Goal: Navigation & Orientation: Understand site structure

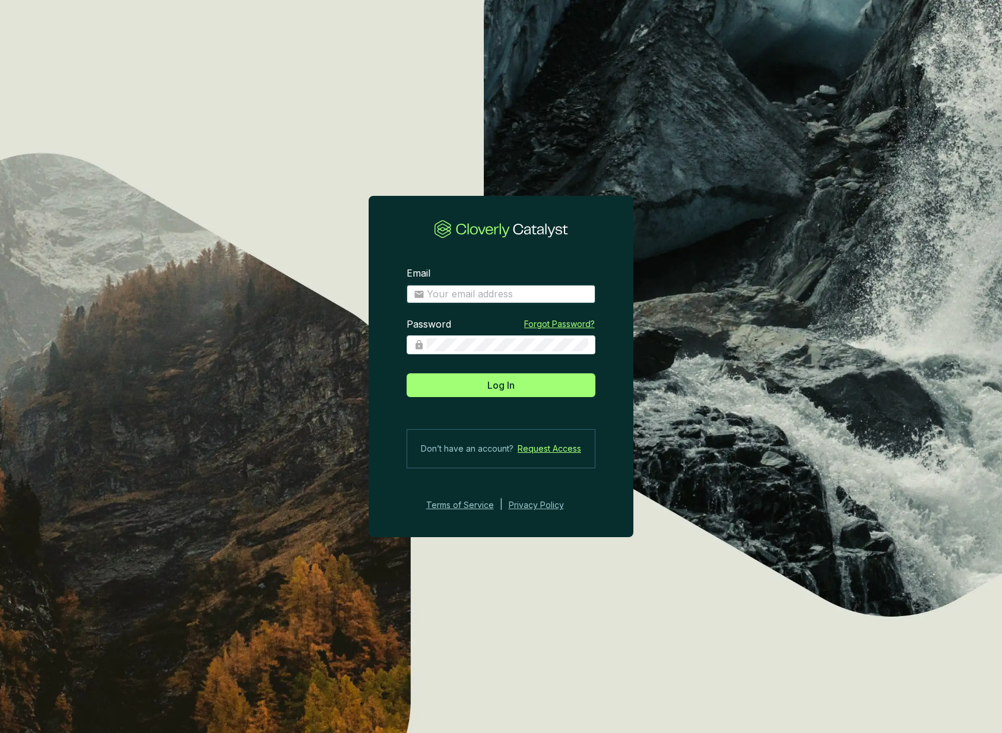
click at [505, 297] on input "Email" at bounding box center [508, 294] width 162 height 13
click at [523, 293] on input "Email" at bounding box center [508, 294] width 162 height 13
type input "jpallant@greatbearcarbon.ca"
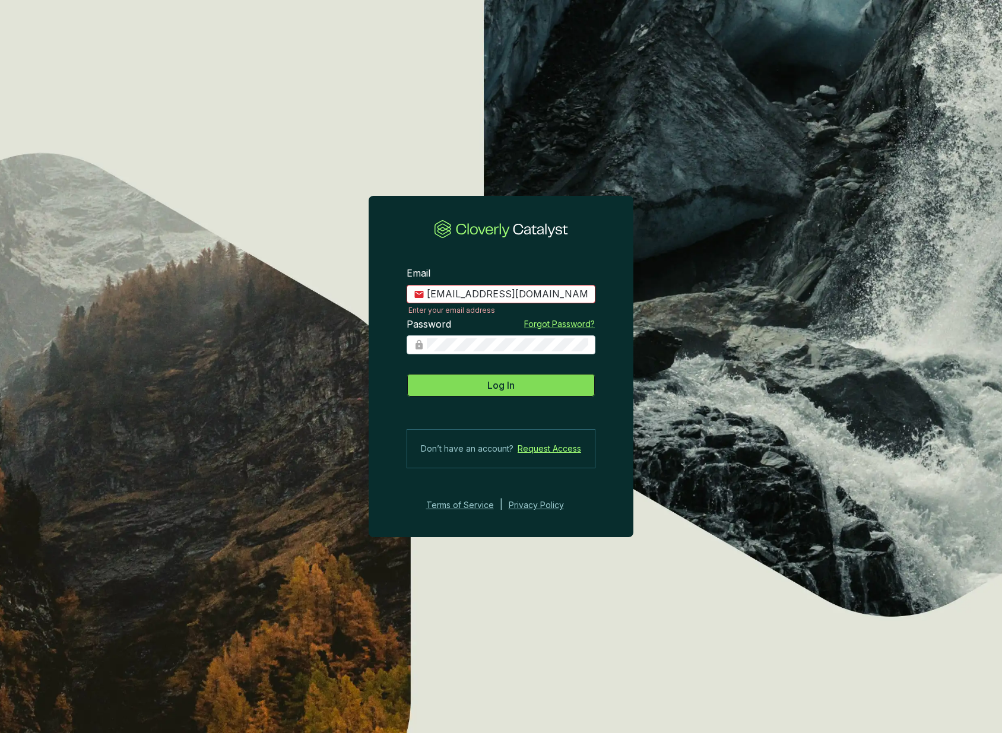
click at [501, 387] on span "Log In" at bounding box center [501, 385] width 27 height 14
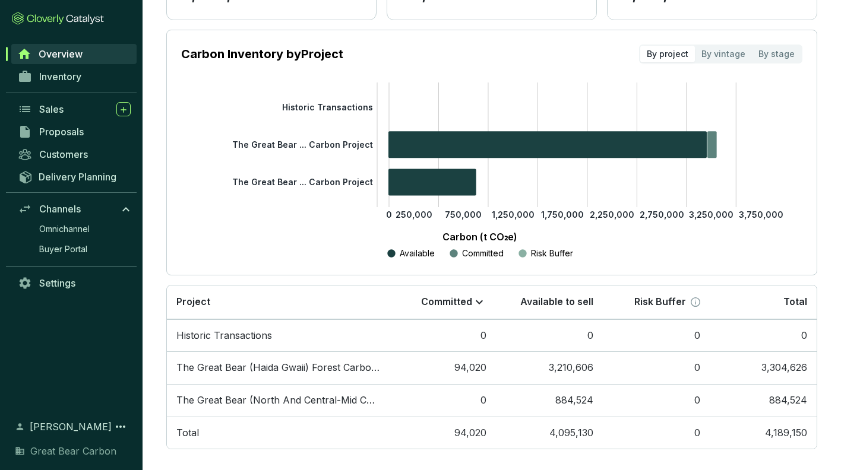
scroll to position [147, 0]
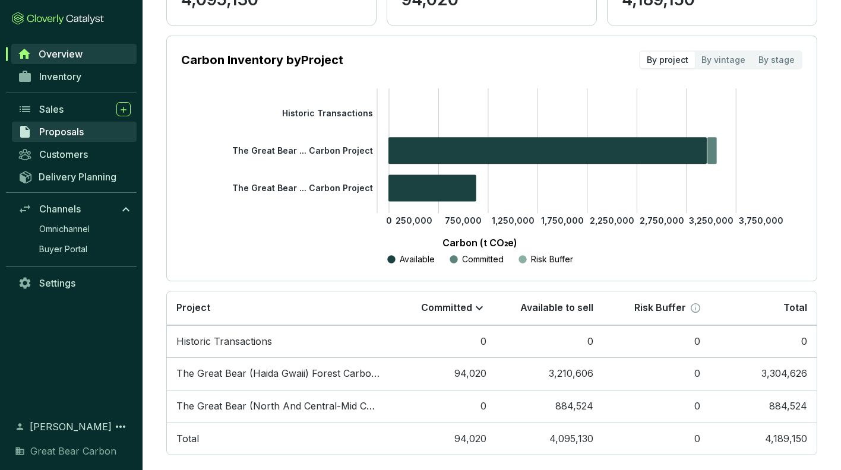
click at [53, 132] on span "Proposals" at bounding box center [61, 132] width 45 height 12
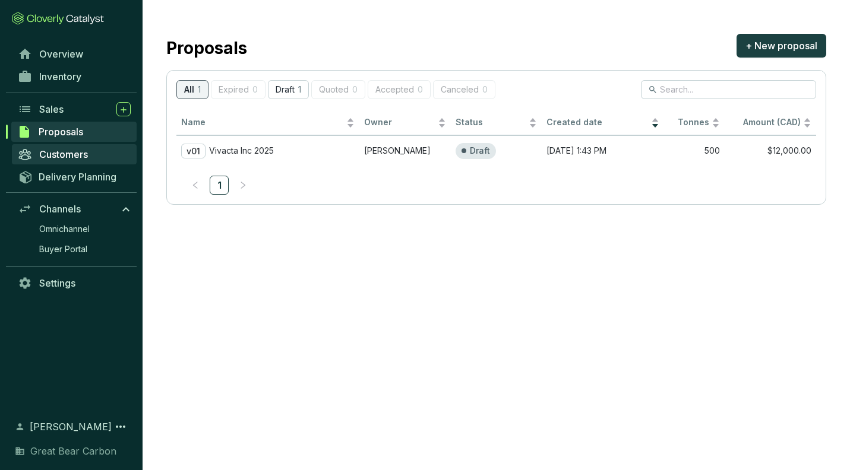
click at [53, 153] on span "Customers" at bounding box center [63, 154] width 49 height 12
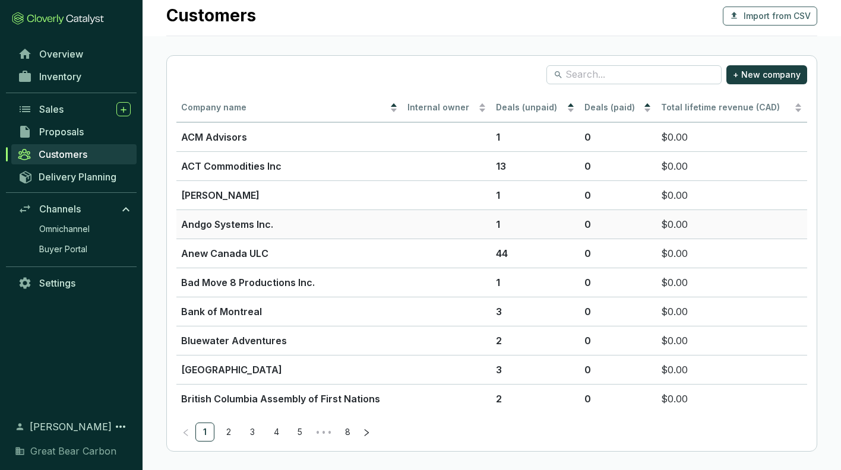
scroll to position [14, 0]
click at [68, 179] on span "Delivery Planning" at bounding box center [78, 177] width 78 height 12
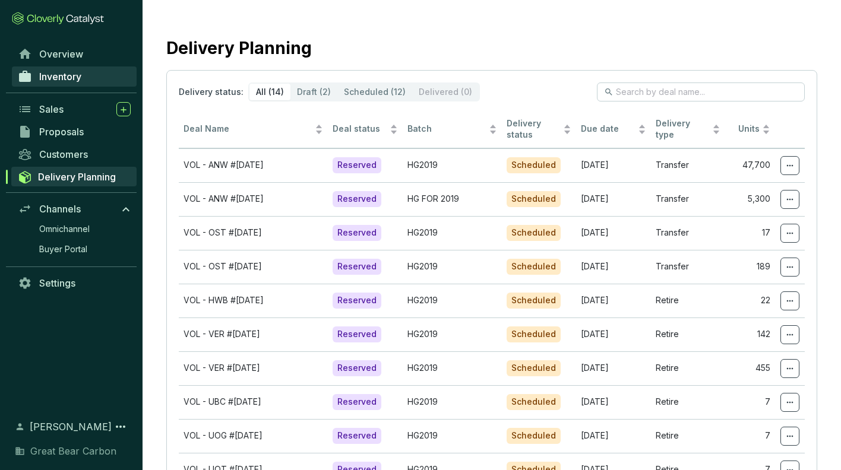
click at [59, 78] on span "Inventory" at bounding box center [60, 77] width 42 height 12
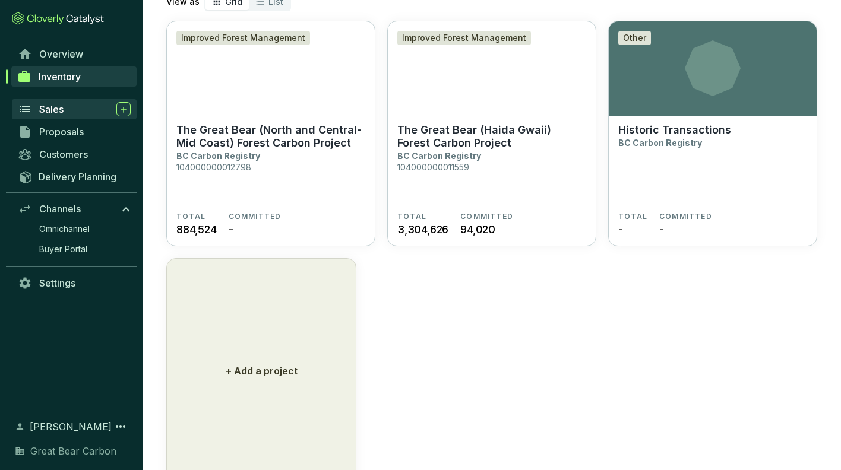
scroll to position [135, 0]
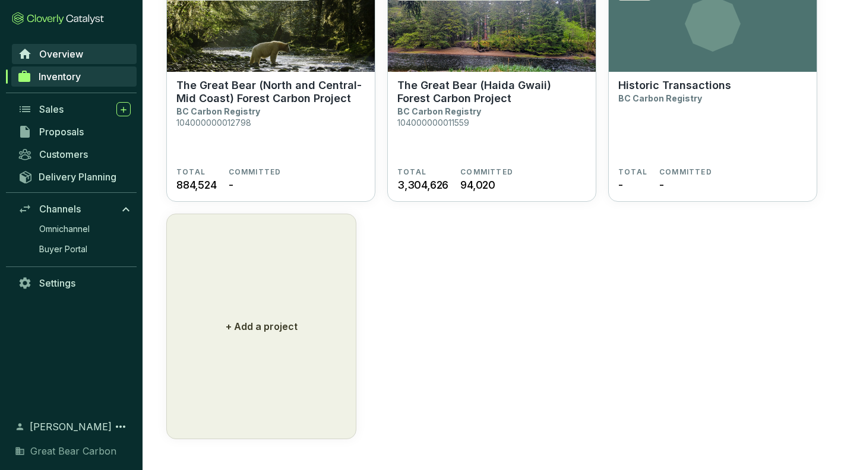
click at [59, 58] on span "Overview" at bounding box center [61, 54] width 44 height 12
